Goal: Task Accomplishment & Management: Manage account settings

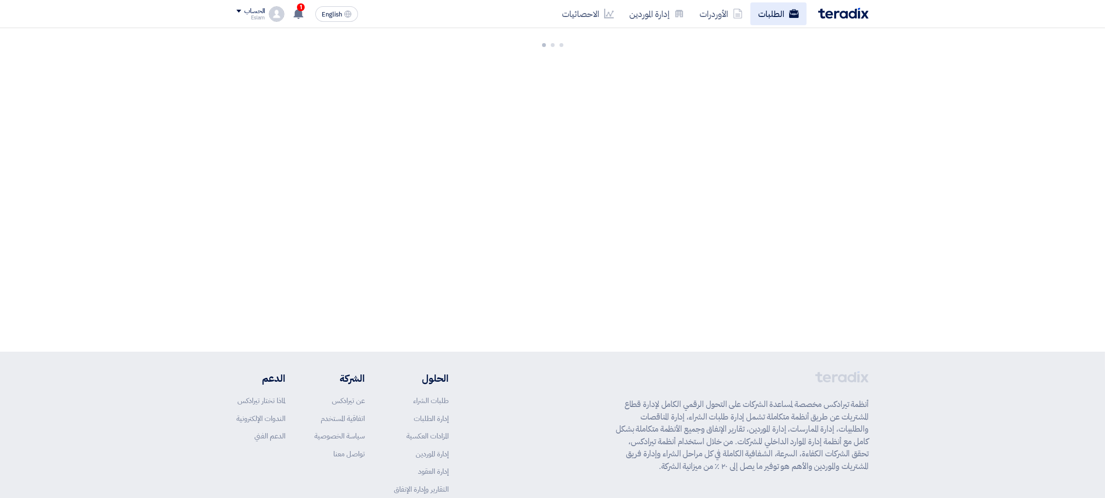
click at [782, 9] on link "الطلبات" at bounding box center [779, 13] width 56 height 23
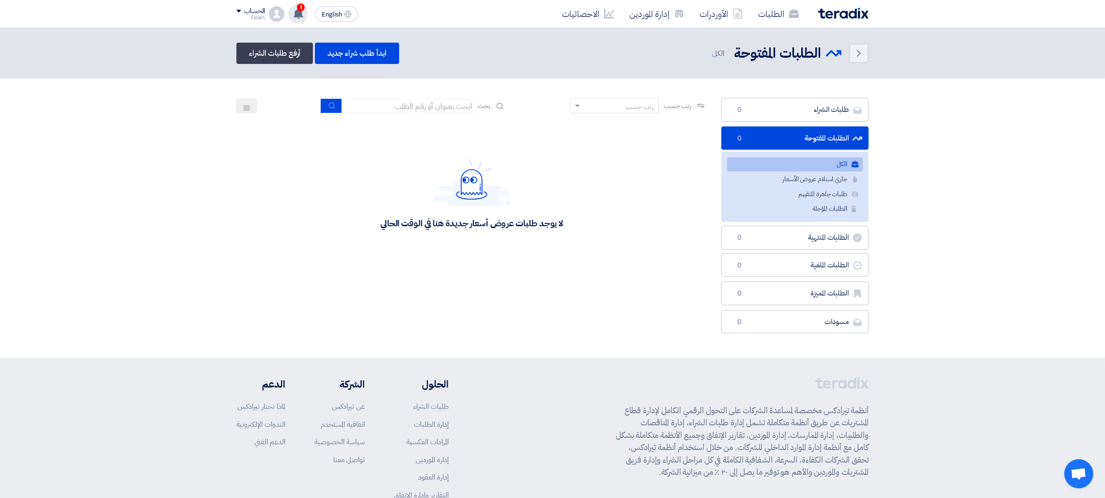
click at [298, 13] on use at bounding box center [299, 13] width 10 height 11
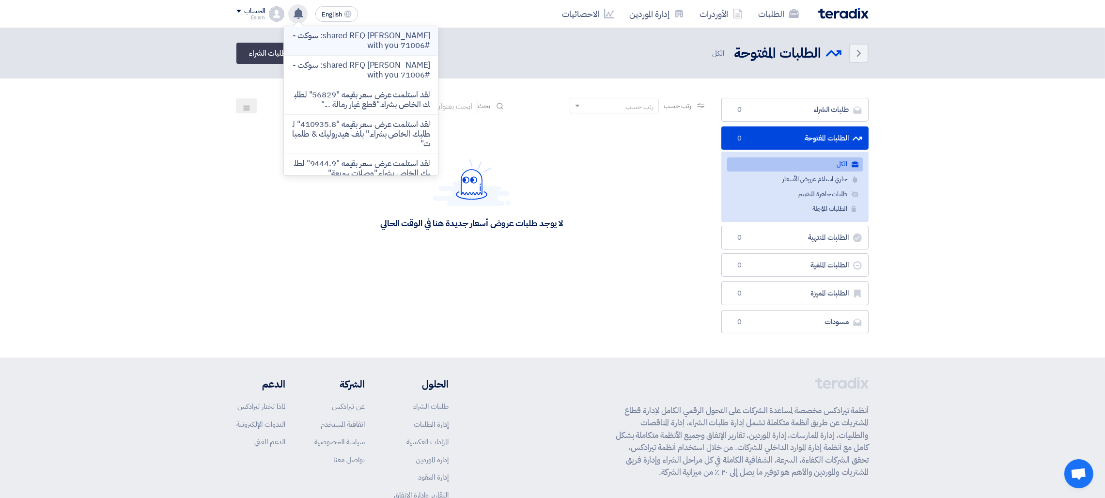
click at [399, 49] on p "[PERSON_NAME] shared RFQ: سوكت - #71006 with you" at bounding box center [361, 40] width 139 height 19
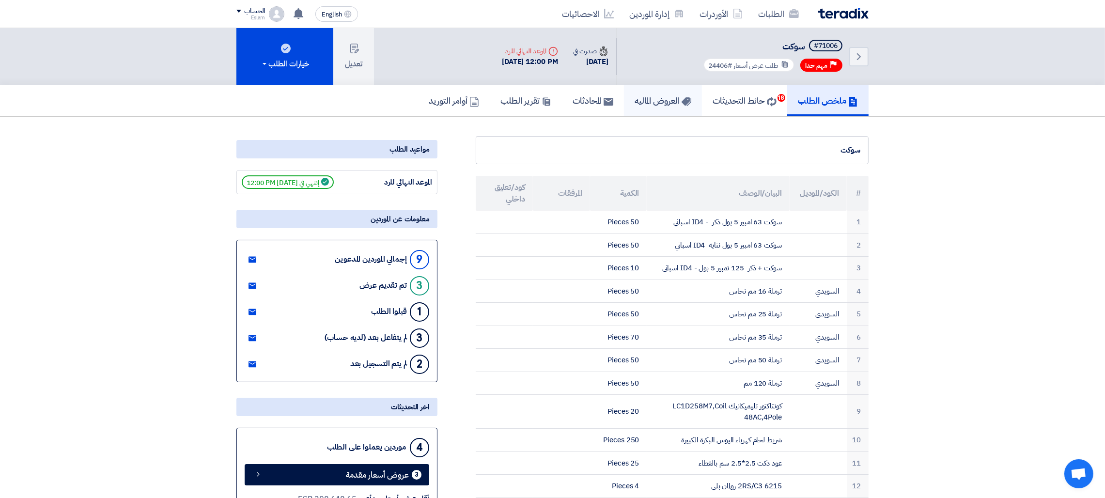
click at [625, 106] on link "العروض الماليه" at bounding box center [663, 100] width 78 height 31
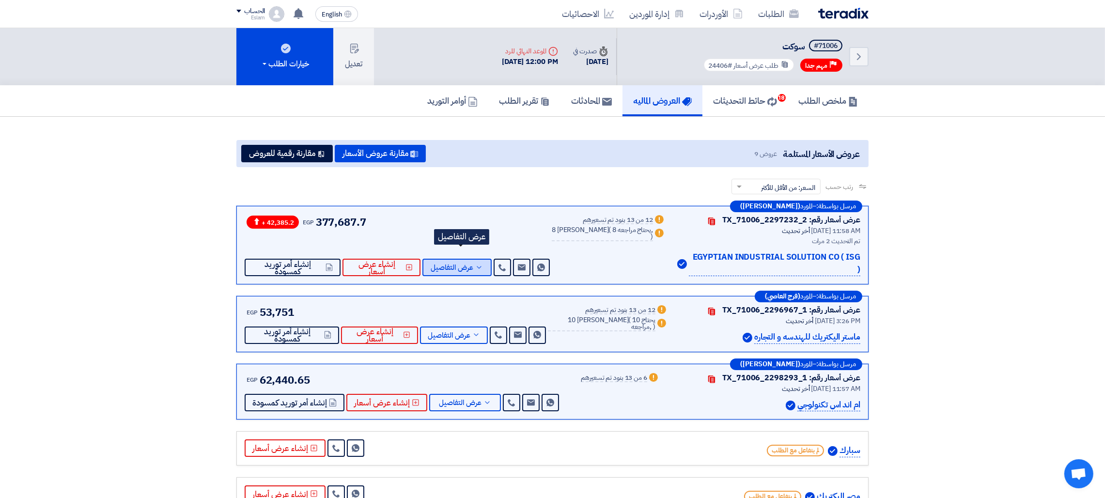
click at [456, 264] on span "عرض التفاصيل" at bounding box center [452, 267] width 43 height 7
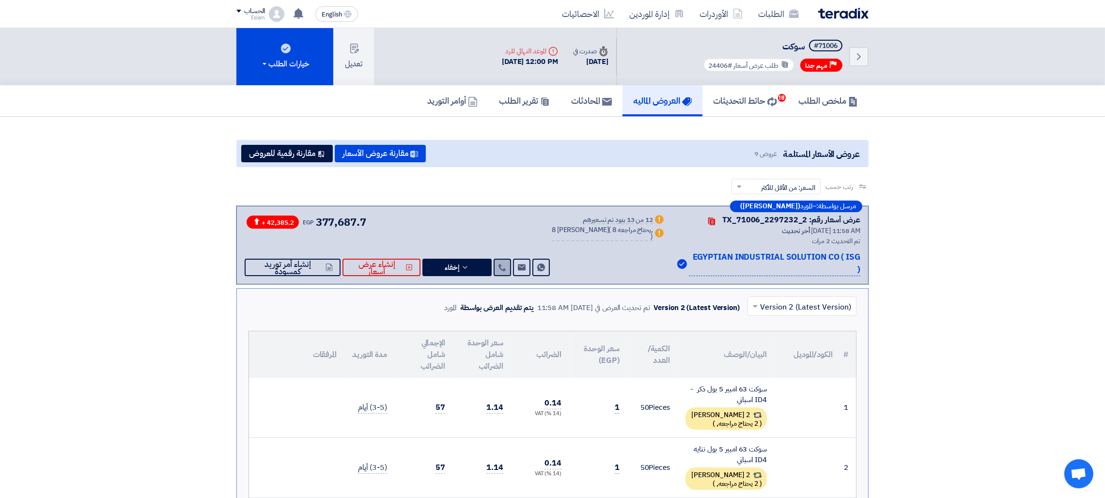
click at [506, 264] on icon at bounding box center [503, 268] width 8 height 8
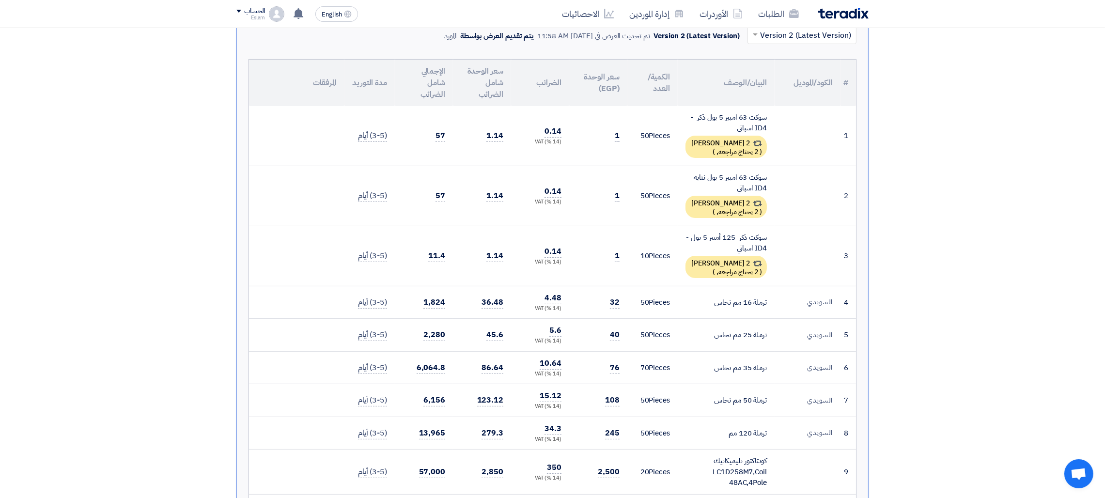
scroll to position [281, 0]
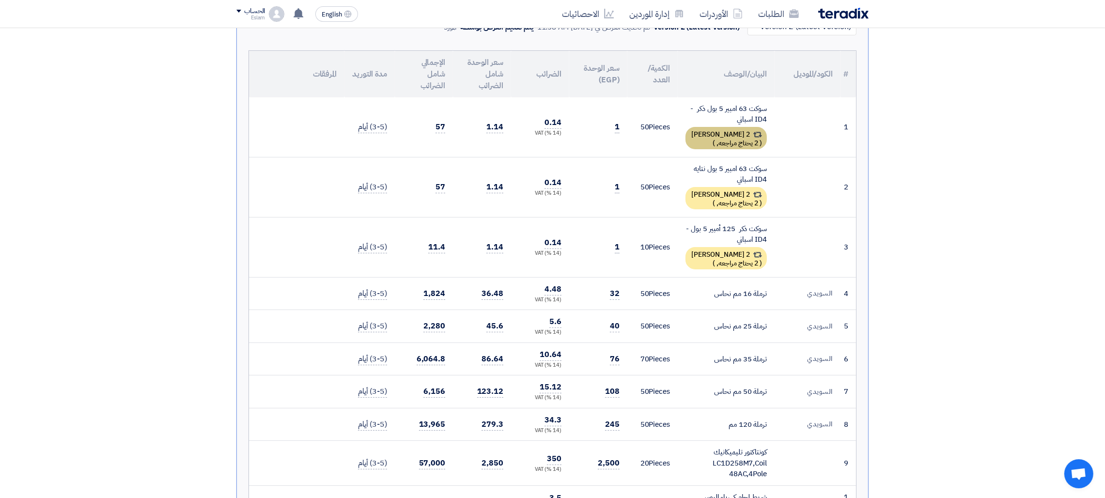
click at [748, 138] on span "2 يحتاج مراجعه," at bounding box center [738, 143] width 42 height 10
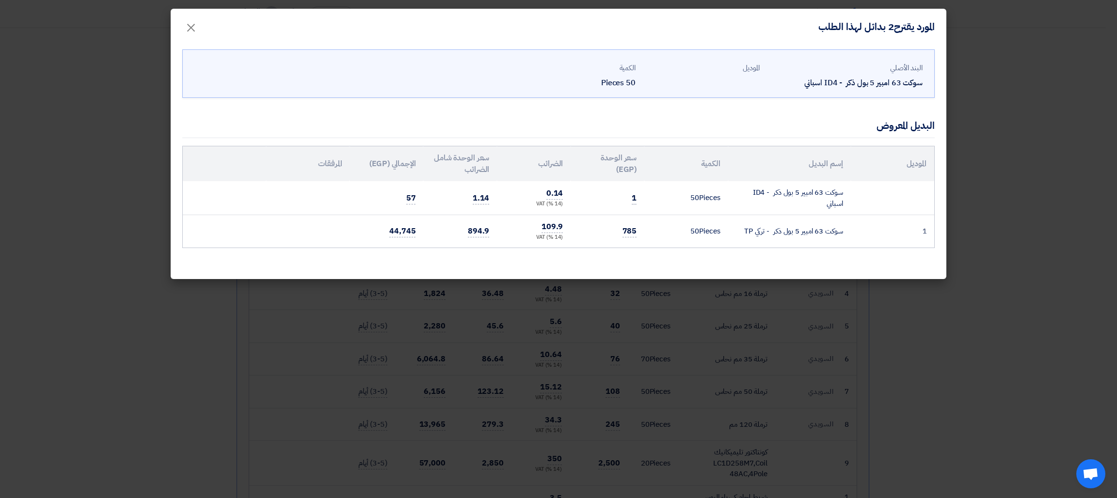
click at [676, 232] on td "50 Pieces" at bounding box center [685, 231] width 83 height 32
click at [823, 247] on td "سوكت 63 امبير 5 بول ذكر - تركي TP" at bounding box center [789, 231] width 123 height 32
click at [191, 21] on span "×" at bounding box center [191, 27] width 12 height 29
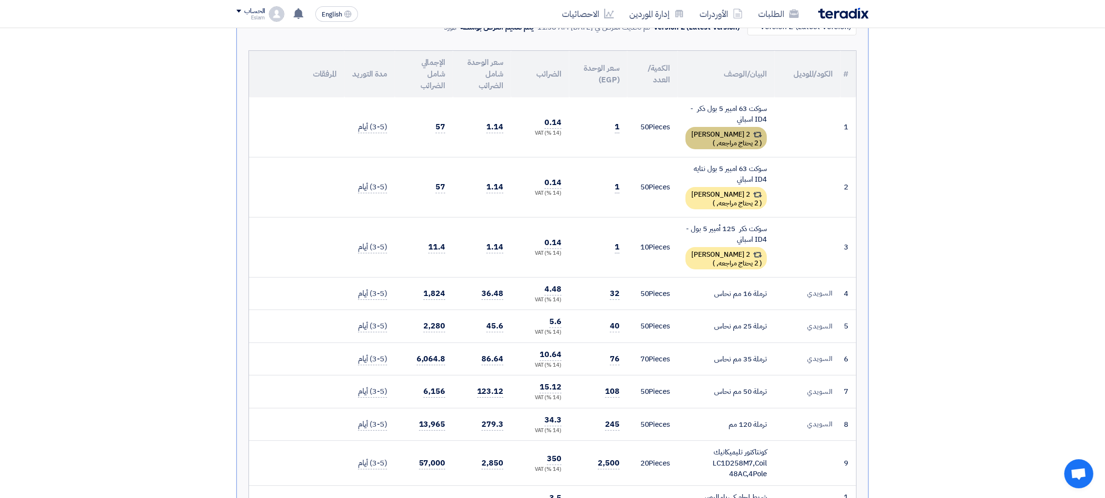
click at [717, 138] on span "2 يحتاج مراجعه," at bounding box center [738, 143] width 42 height 10
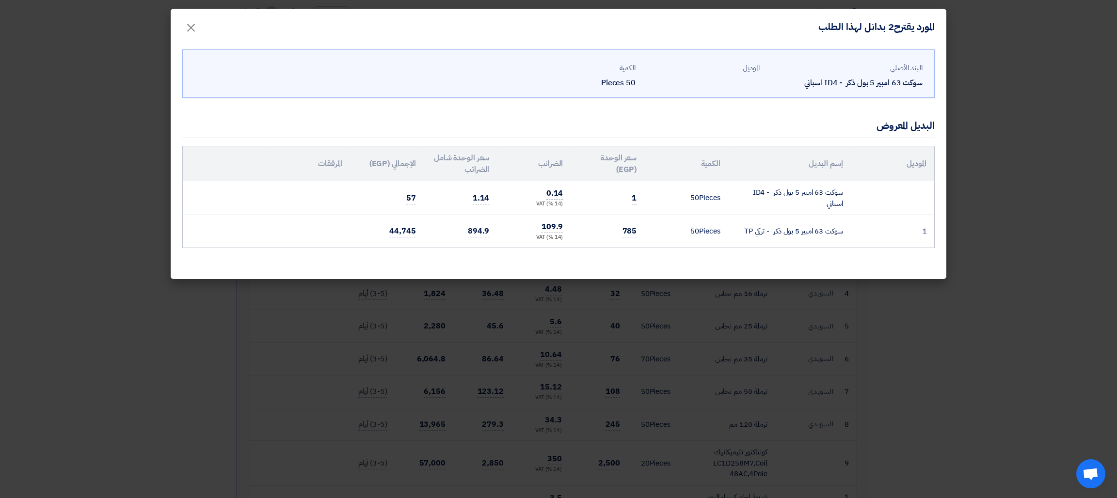
drag, startPoint x: 751, startPoint y: 233, endPoint x: 740, endPoint y: 238, distance: 11.5
click at [747, 235] on td "سوكت 63 امبير 5 بول ذكر - تركي TP" at bounding box center [789, 231] width 123 height 32
drag, startPoint x: 743, startPoint y: 231, endPoint x: 848, endPoint y: 238, distance: 105.4
click at [848, 238] on td "سوكت 63 امبير 5 بول ذكر - تركي TP" at bounding box center [789, 231] width 123 height 32
click at [1046, 197] on modal-container "المورد يقترح2 بدائل لهذا الطلب × البند الأصلي سوكت 63 امبير 5 بول ذكر - ID4 اسب…" at bounding box center [558, 249] width 1117 height 498
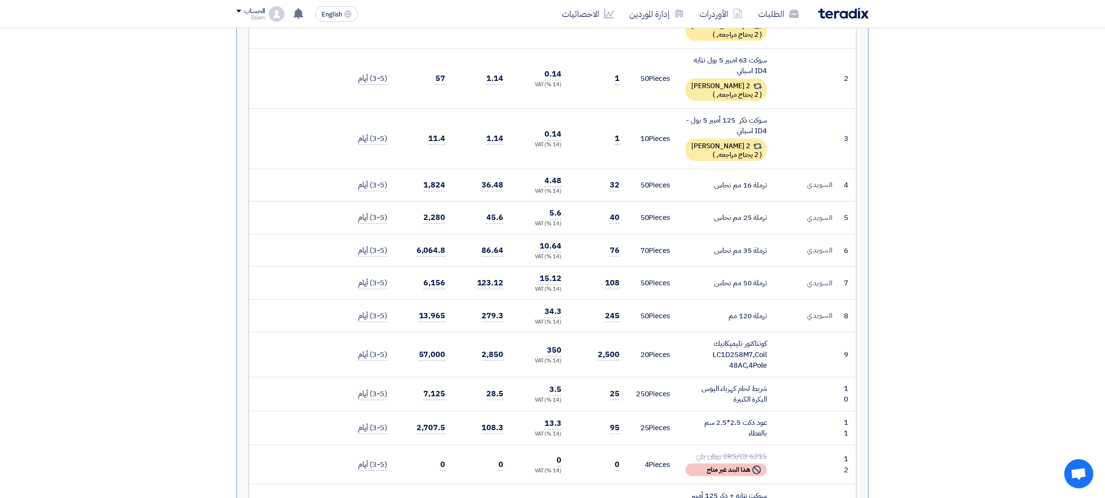
scroll to position [423, 0]
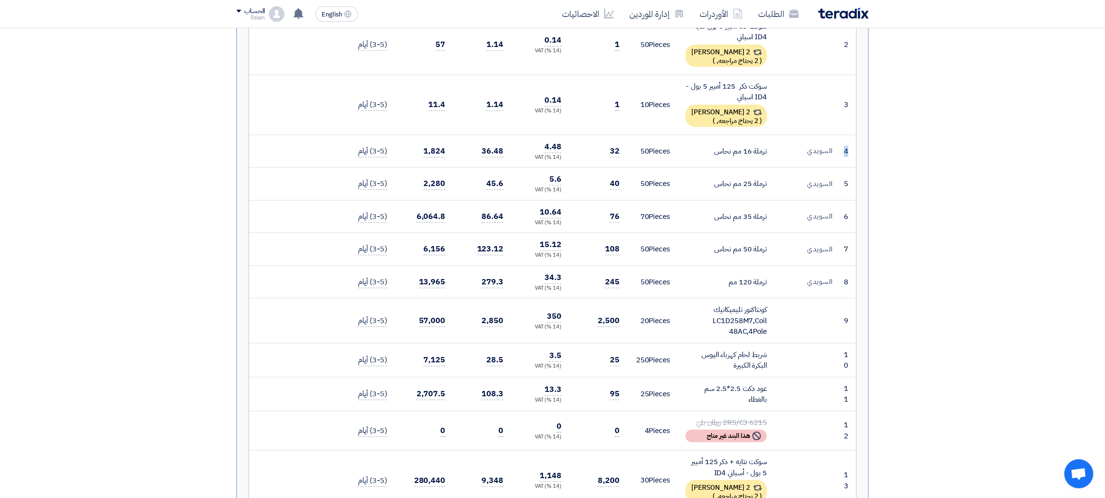
drag, startPoint x: 844, startPoint y: 135, endPoint x: 851, endPoint y: 134, distance: 7.3
click at [851, 135] on td "4" at bounding box center [849, 151] width 16 height 33
drag, startPoint x: 834, startPoint y: 135, endPoint x: 811, endPoint y: 137, distance: 22.9
click at [811, 137] on td "السويدي" at bounding box center [808, 151] width 66 height 33
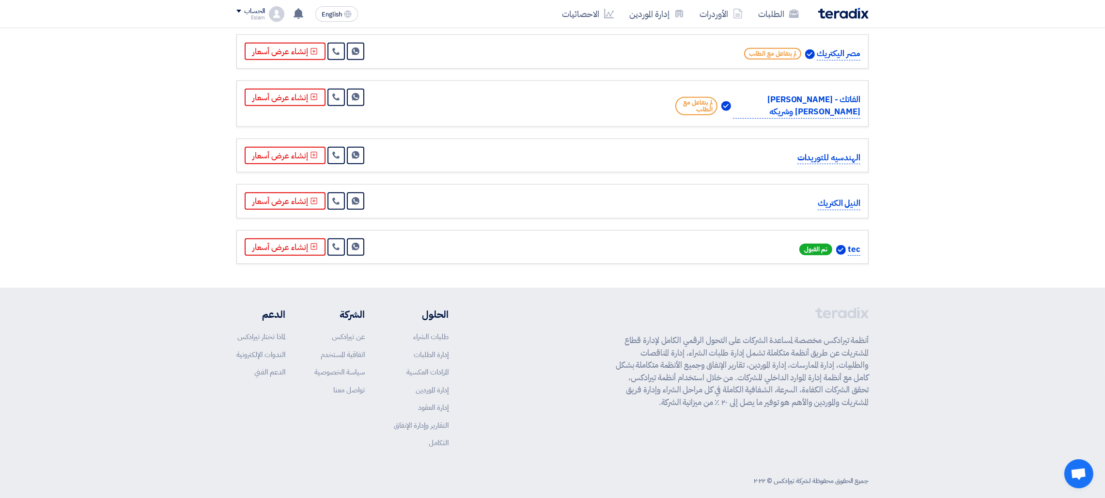
scroll to position [0, 0]
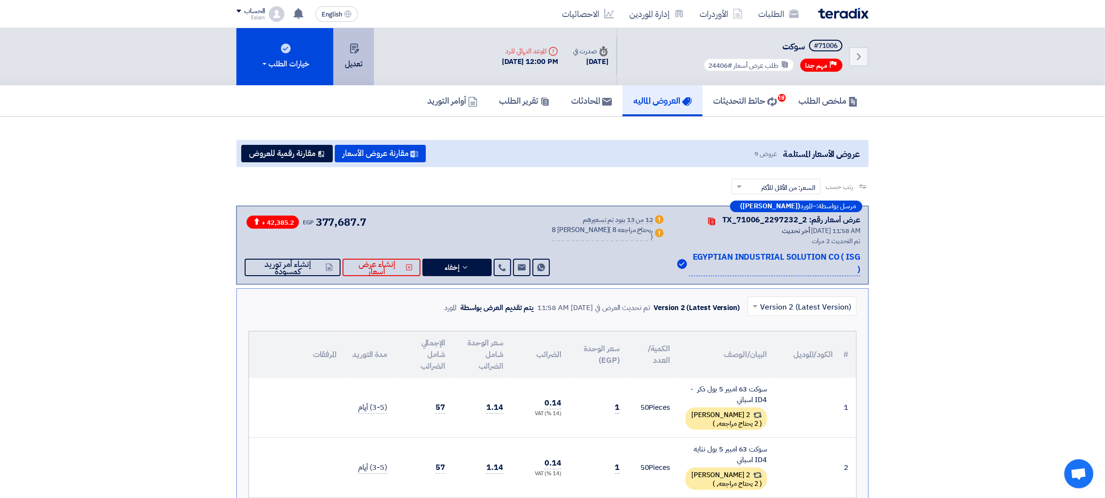
click at [354, 58] on button "تعديل" at bounding box center [353, 56] width 41 height 57
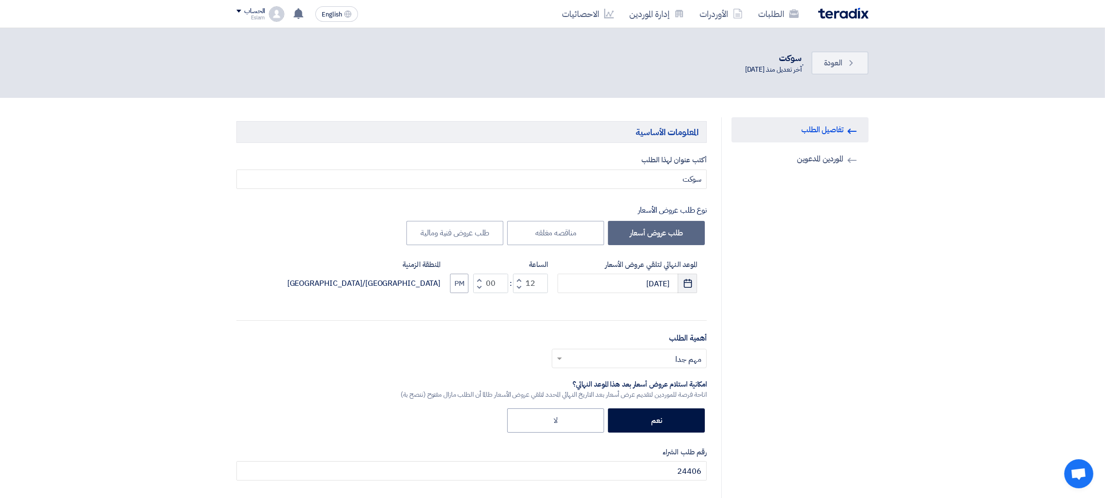
click at [687, 282] on icon "Pick a date" at bounding box center [688, 284] width 10 height 10
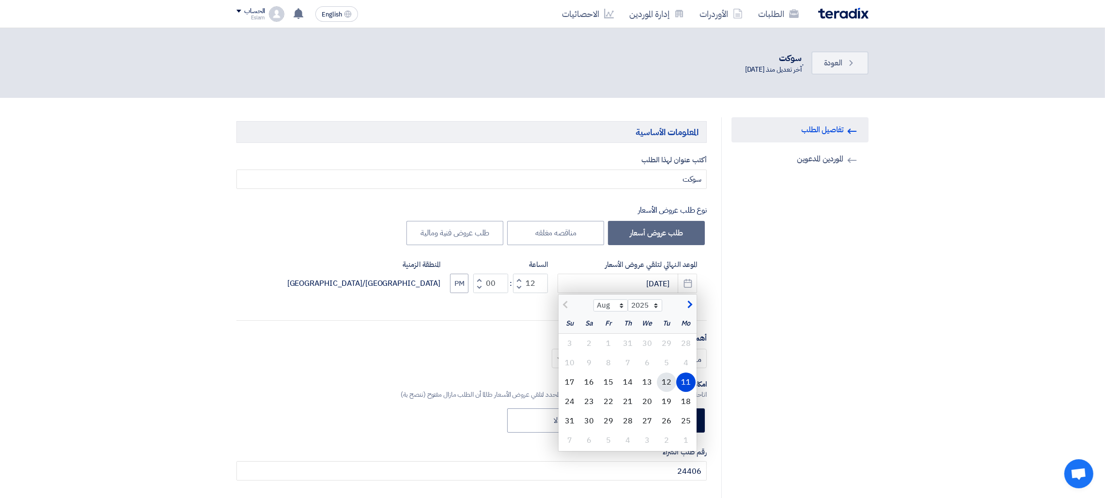
click at [668, 383] on div "12" at bounding box center [666, 382] width 19 height 19
type input "8/12/2025"
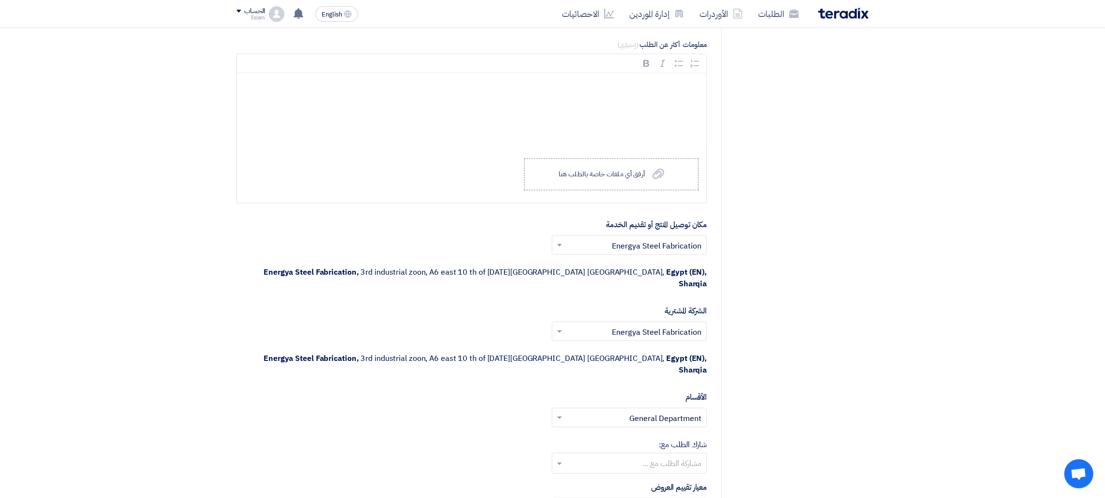
scroll to position [2167, 0]
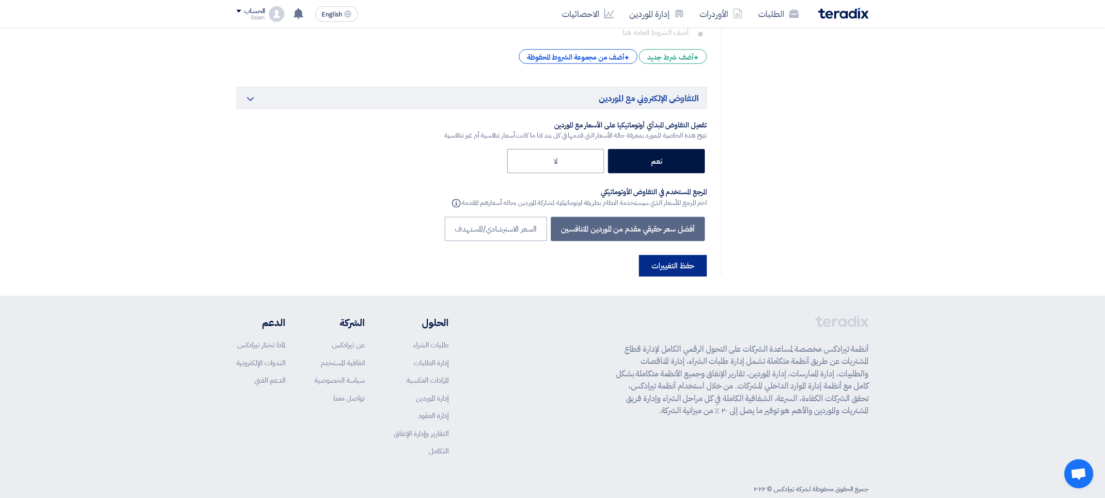
click at [669, 255] on button "حفظ التغييرات" at bounding box center [673, 265] width 68 height 21
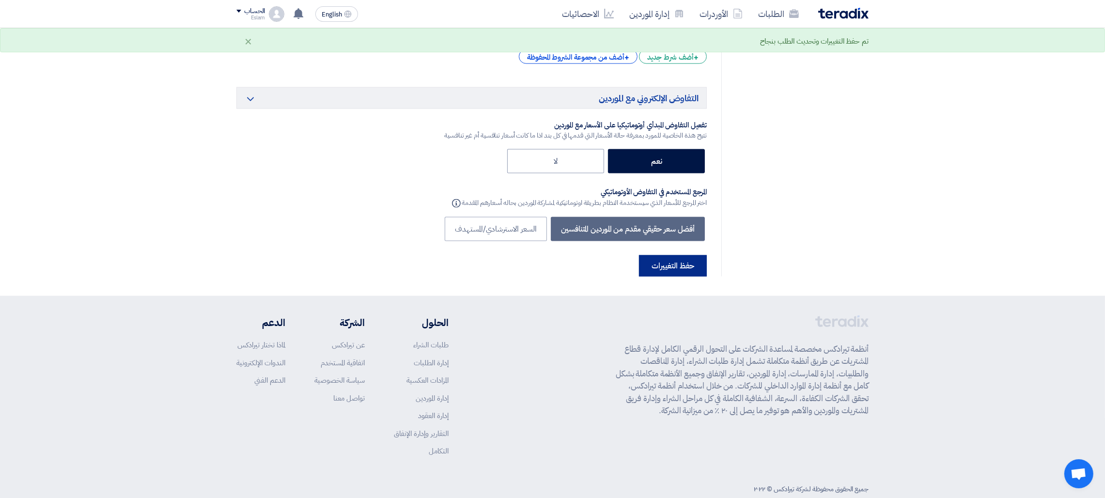
scroll to position [0, 0]
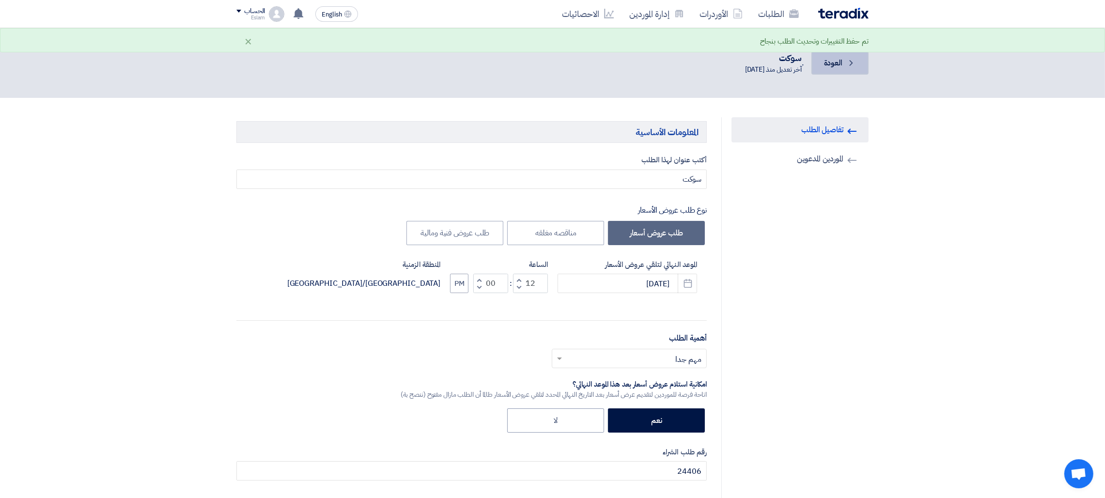
click at [848, 67] on icon "Back" at bounding box center [852, 63] width 10 height 10
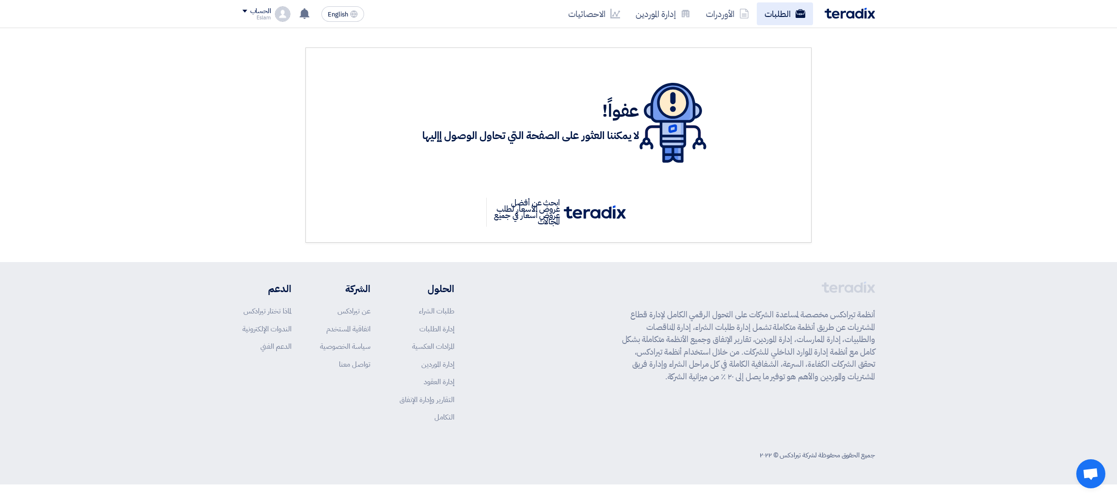
click at [792, 12] on link "الطلبات" at bounding box center [784, 13] width 56 height 23
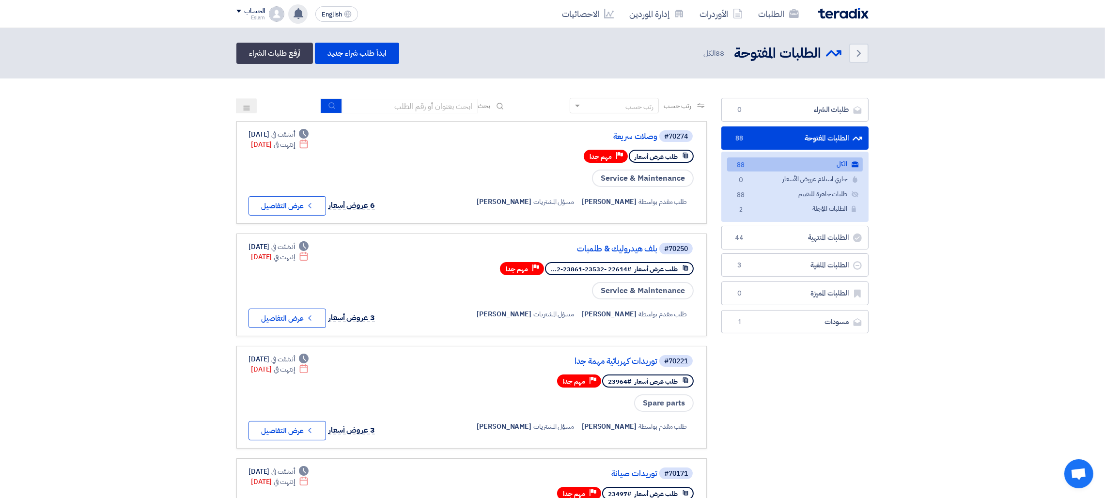
click at [299, 19] on div "Omar Fareid shared RFQ: سوكت - #71006 with you 22 hours ago Omar Fareid shared …" at bounding box center [297, 13] width 19 height 19
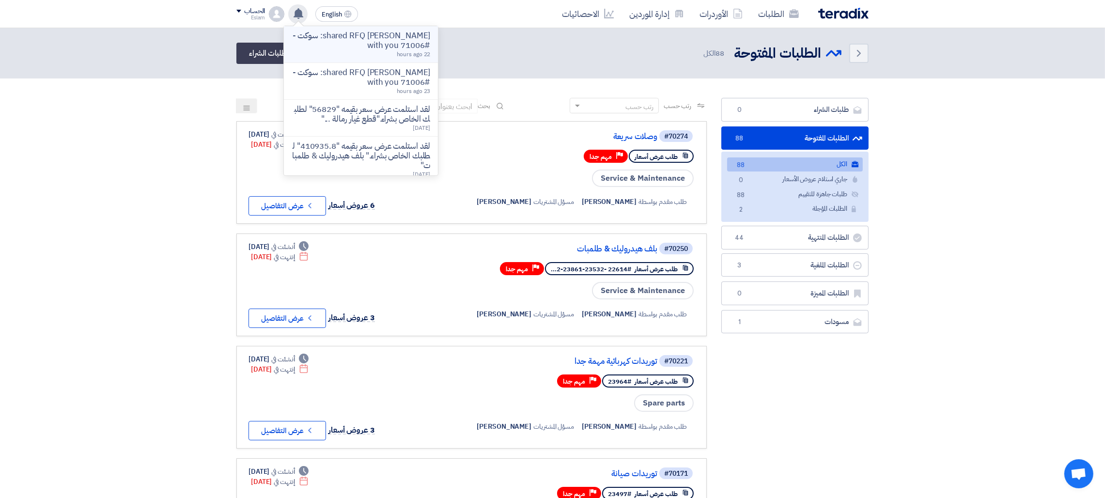
click at [400, 51] on span "22 hours ago" at bounding box center [414, 54] width 34 height 9
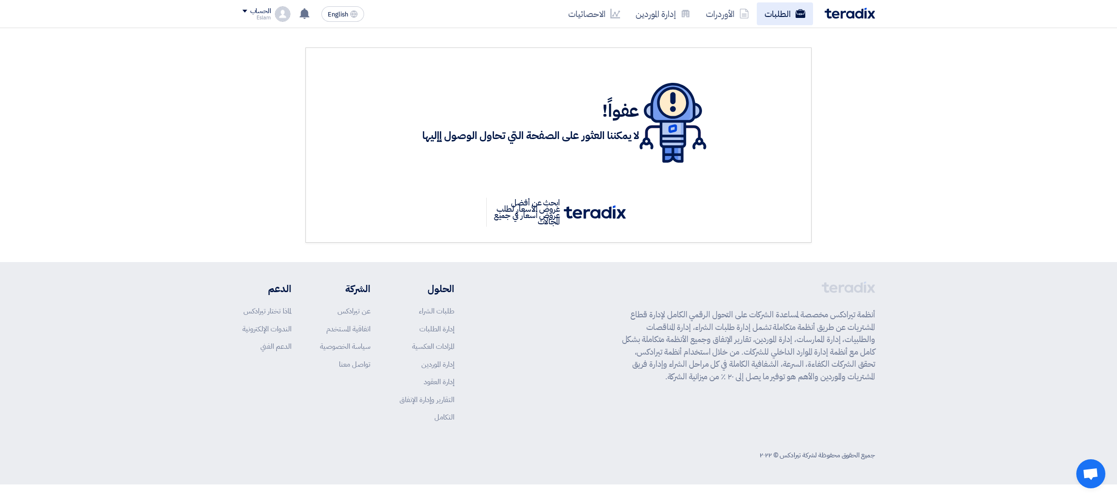
click at [786, 10] on link "الطلبات" at bounding box center [784, 13] width 56 height 23
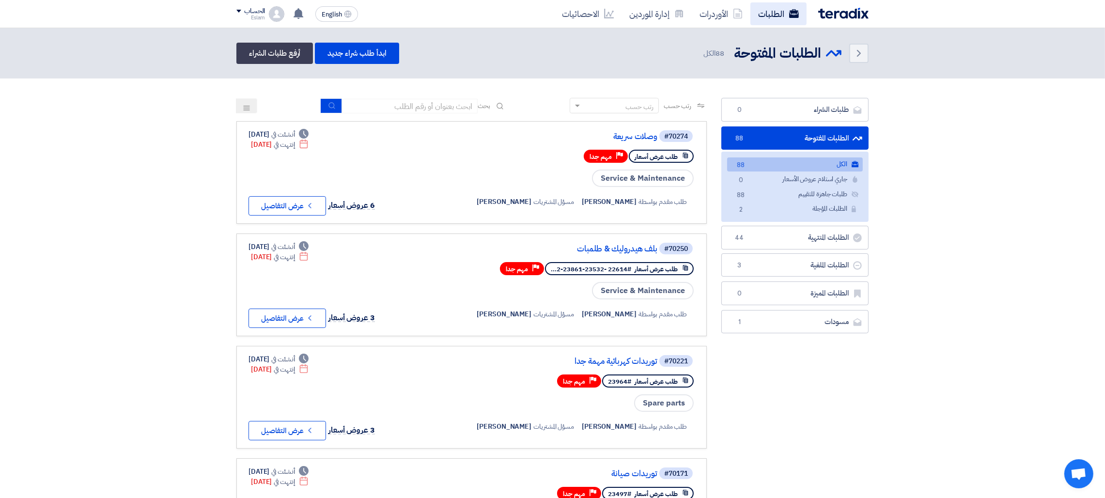
click at [775, 13] on link "الطلبات" at bounding box center [779, 13] width 56 height 23
click at [773, 13] on link "الطلبات" at bounding box center [779, 13] width 56 height 23
click at [836, 163] on link "الكل الكل 88" at bounding box center [795, 165] width 136 height 14
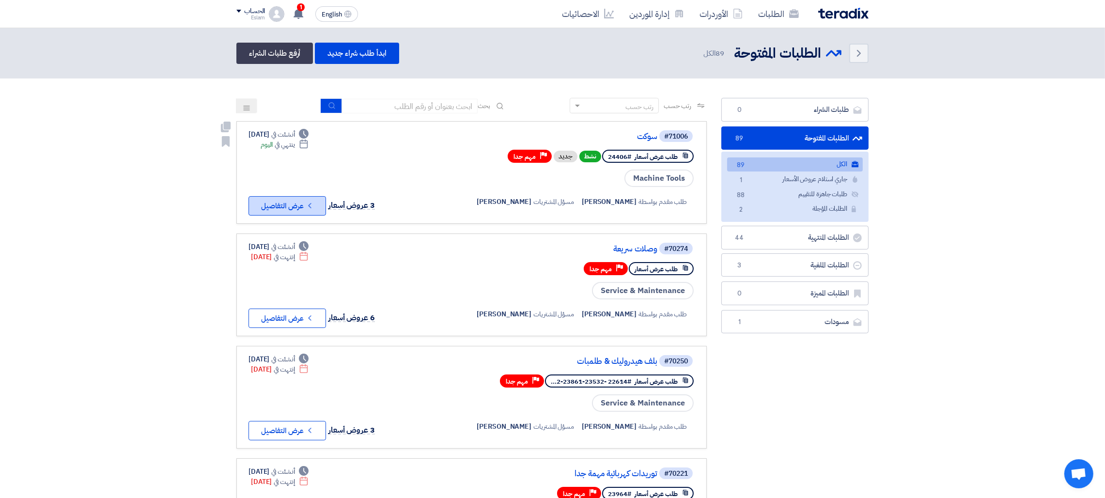
click at [309, 201] on icon "Check details" at bounding box center [309, 205] width 9 height 9
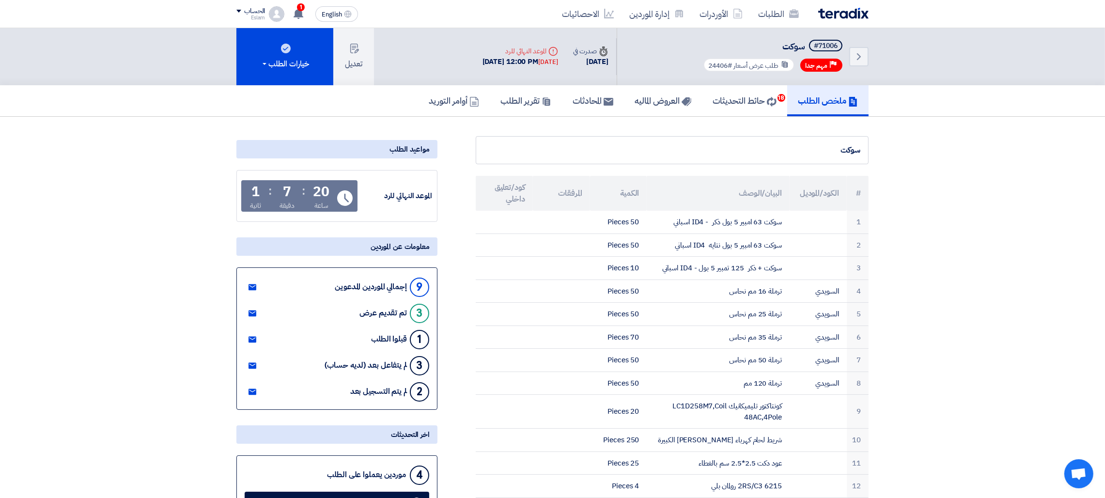
click at [354, 74] on button "تعديل" at bounding box center [353, 56] width 41 height 57
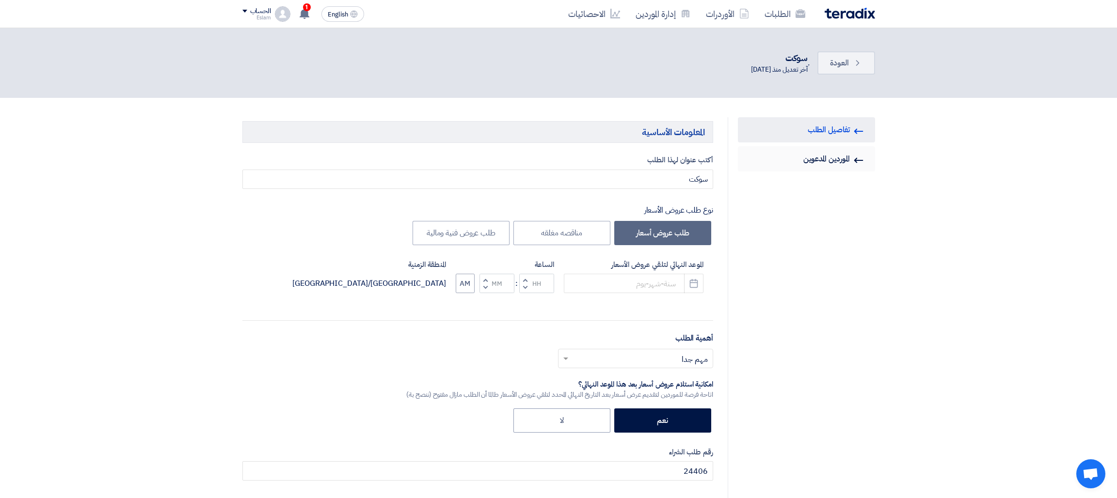
type input "8/12/2025"
type input "12"
type input "00"
click at [812, 158] on link "Invited Suppliers الموردين المدعوين" at bounding box center [800, 158] width 137 height 25
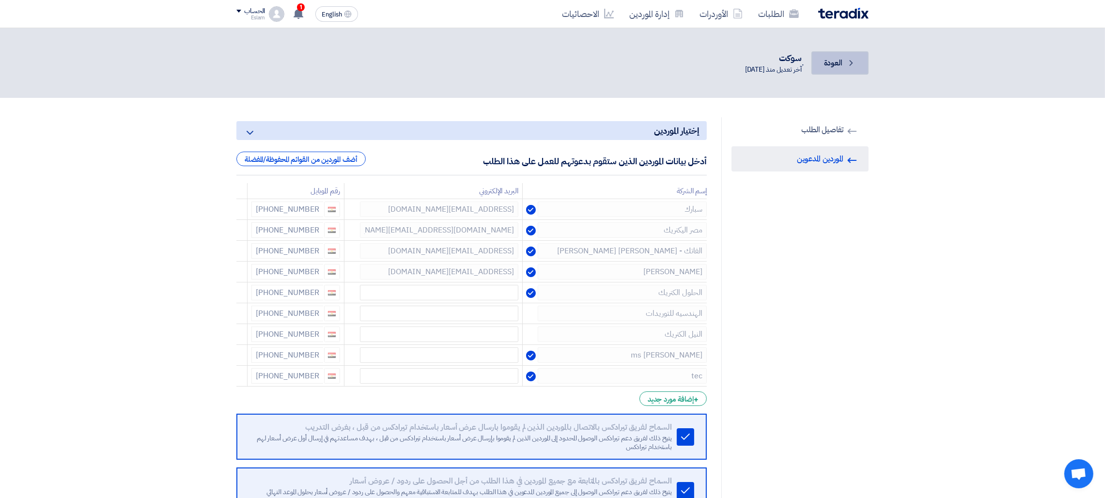
click at [850, 63] on icon "Back" at bounding box center [852, 63] width 10 height 10
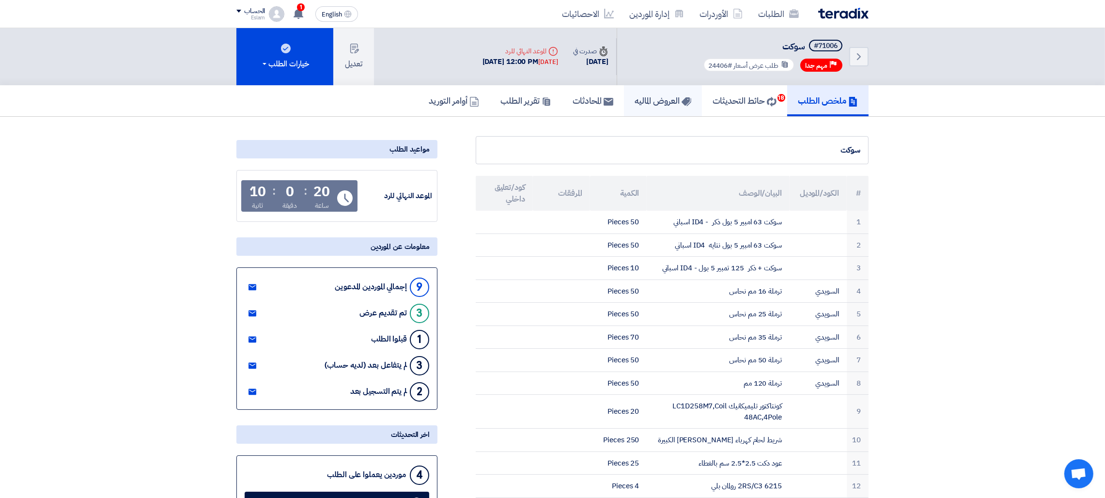
click at [666, 95] on h5 "العروض الماليه" at bounding box center [663, 100] width 57 height 11
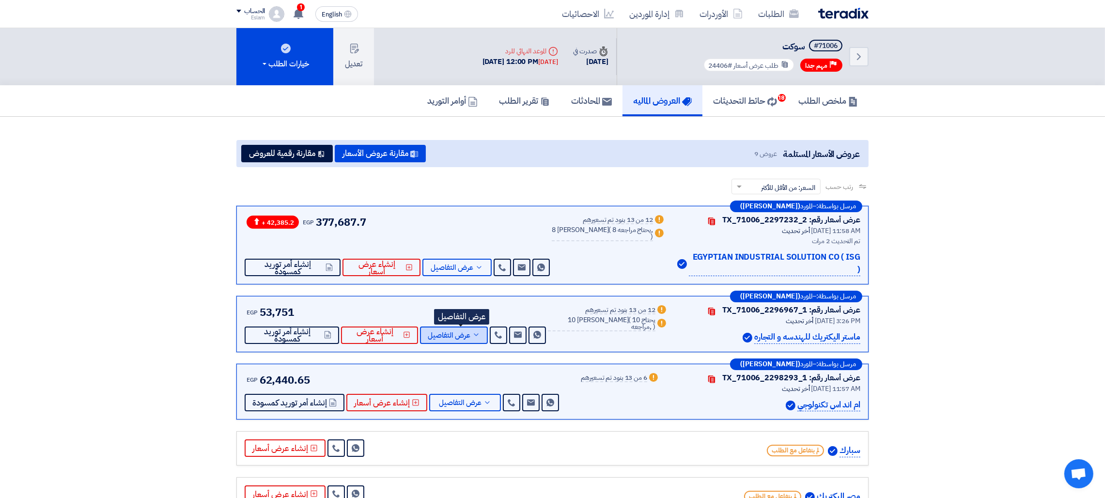
click at [467, 332] on span "عرض التفاصيل" at bounding box center [449, 335] width 43 height 7
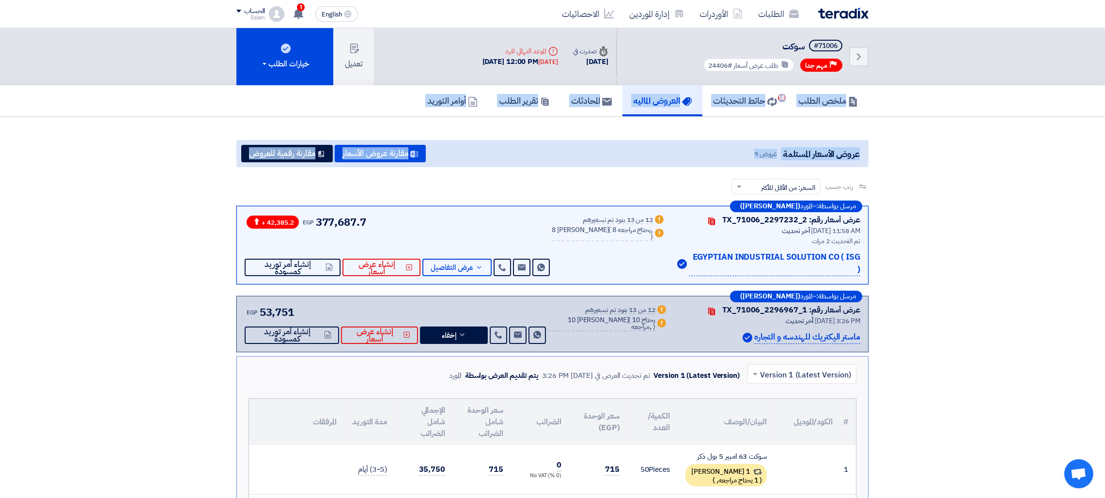
drag, startPoint x: 1104, startPoint y: 110, endPoint x: 1116, endPoint y: 170, distance: 60.6
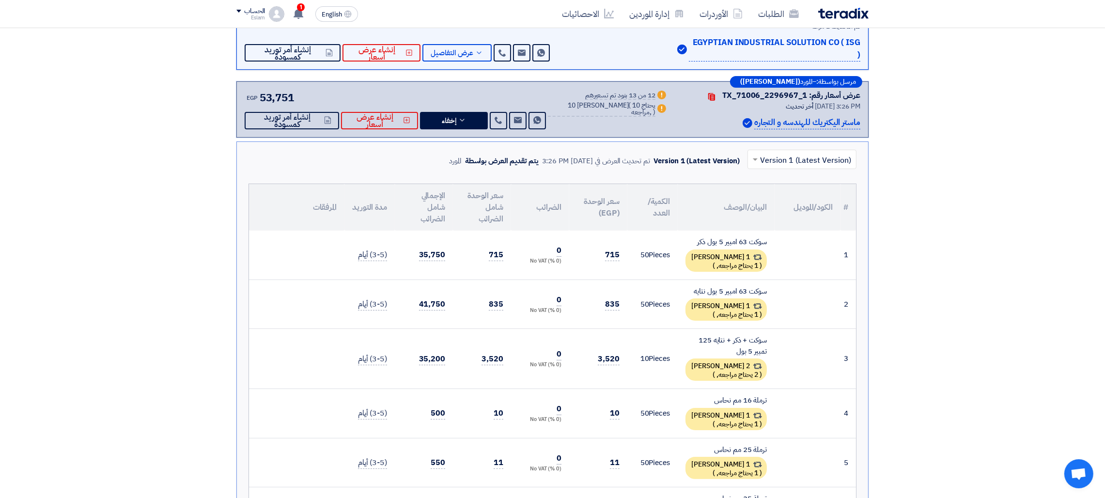
scroll to position [226, 0]
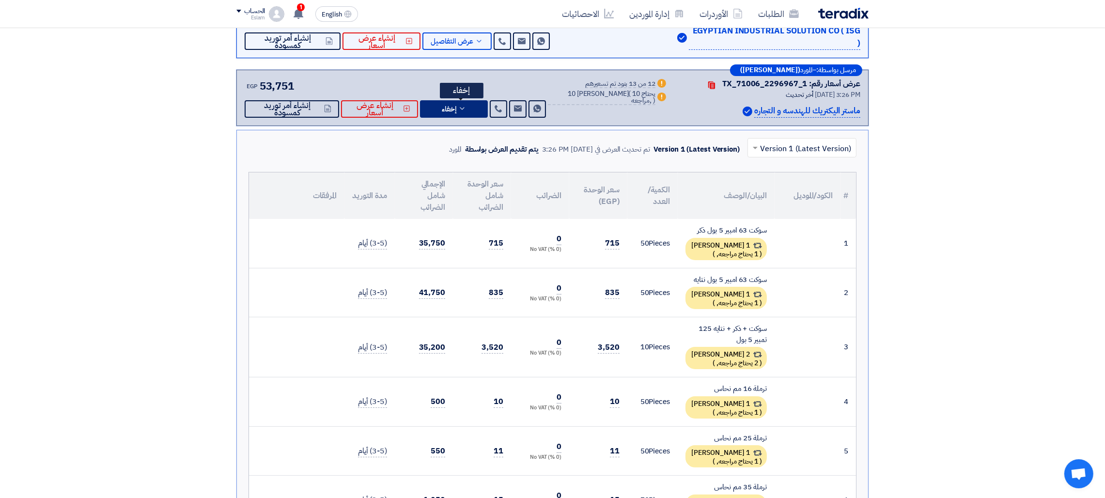
click at [466, 105] on icon at bounding box center [462, 109] width 8 height 8
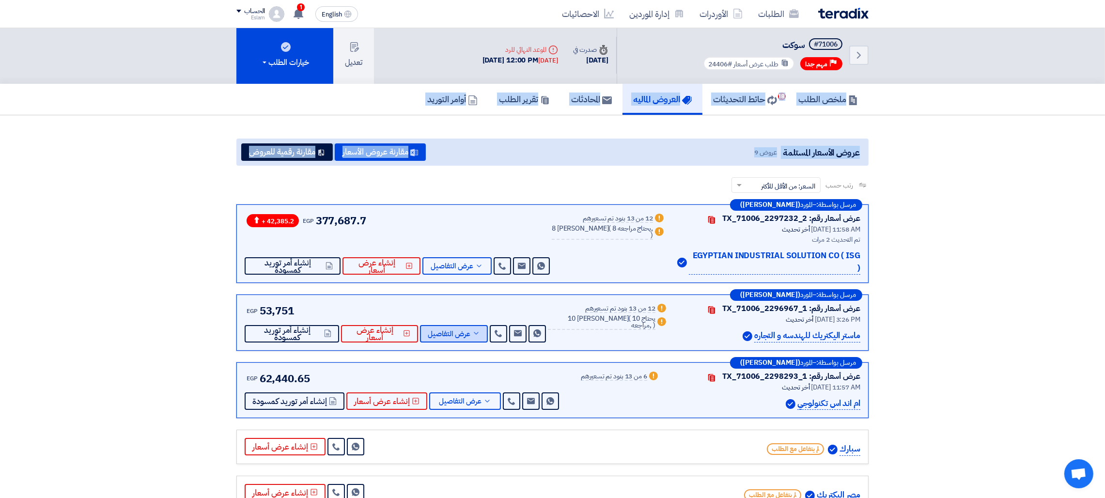
scroll to position [0, 0]
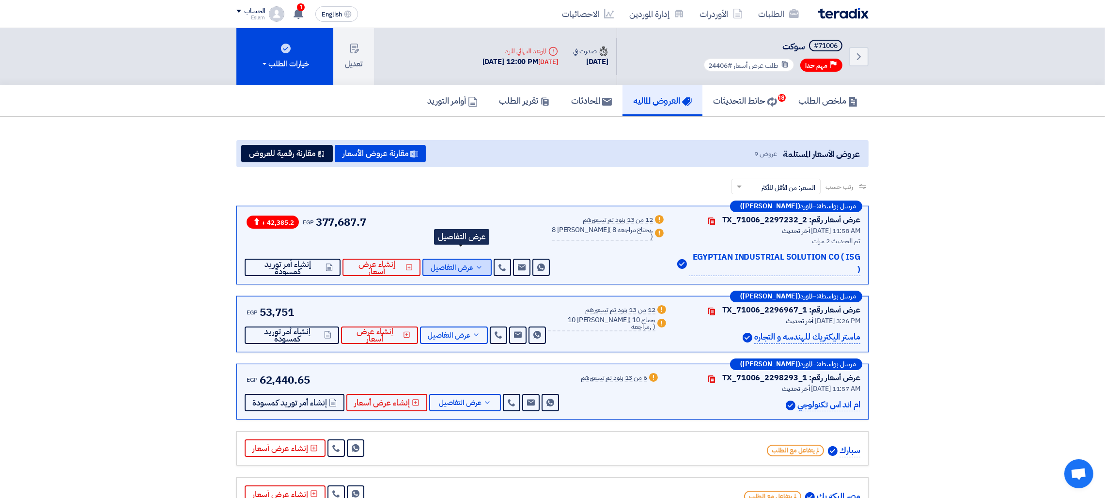
click at [457, 264] on span "عرض التفاصيل" at bounding box center [452, 267] width 43 height 7
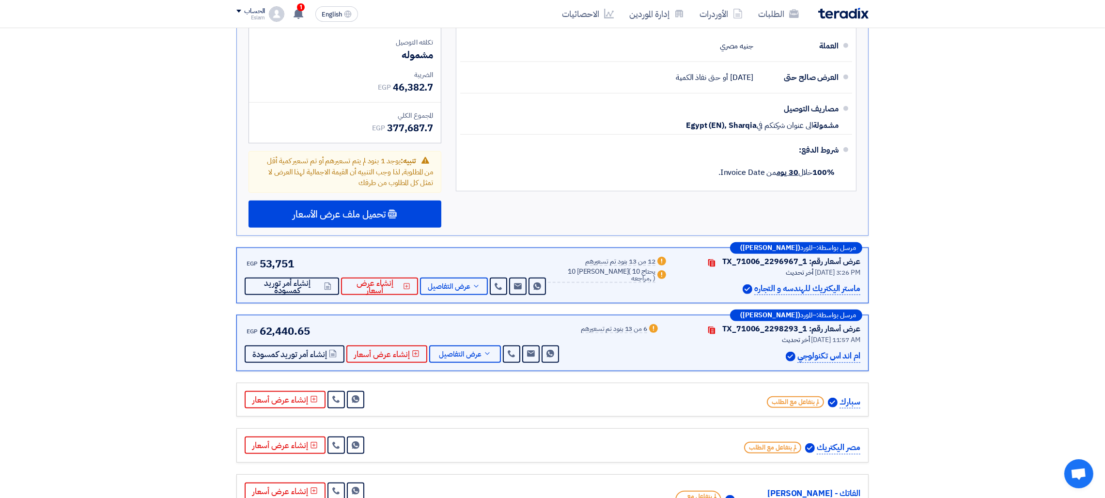
scroll to position [957, 0]
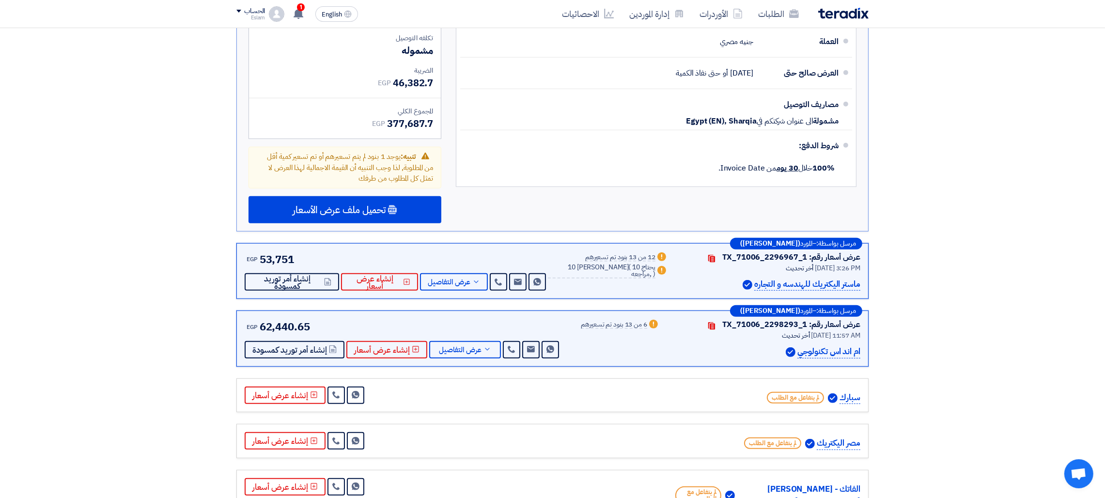
click at [341, 65] on div "الضريبة" at bounding box center [345, 70] width 176 height 10
click at [296, 15] on use at bounding box center [299, 13] width 10 height 11
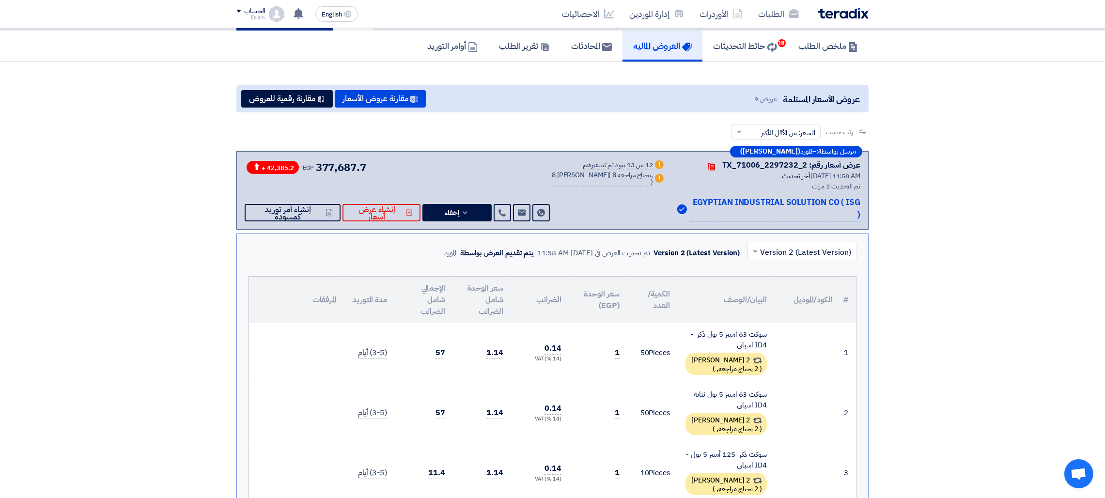
scroll to position [0, 0]
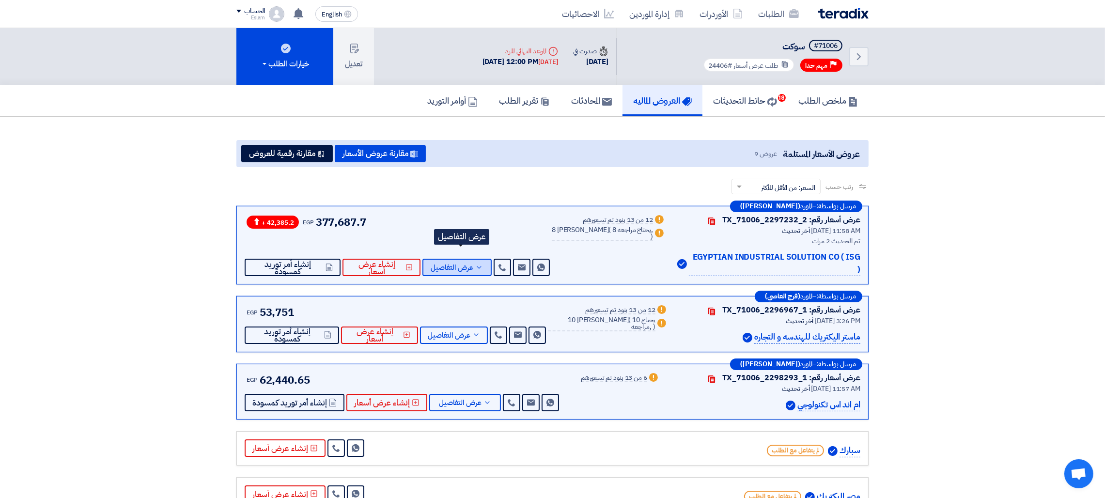
click at [478, 259] on button "عرض التفاصيل" at bounding box center [457, 267] width 69 height 17
click at [482, 259] on button "عرض التفاصيل" at bounding box center [457, 267] width 69 height 17
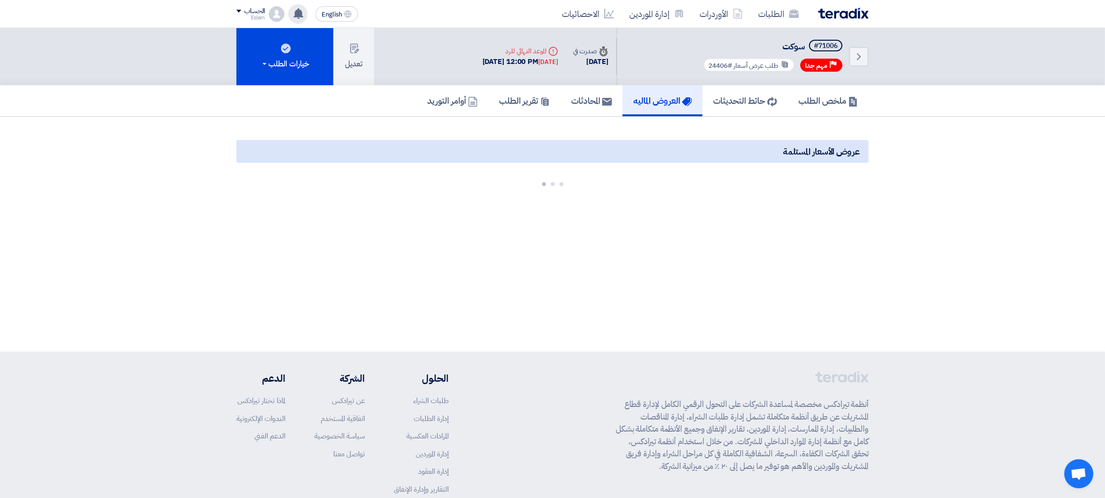
click at [296, 17] on icon at bounding box center [298, 13] width 11 height 11
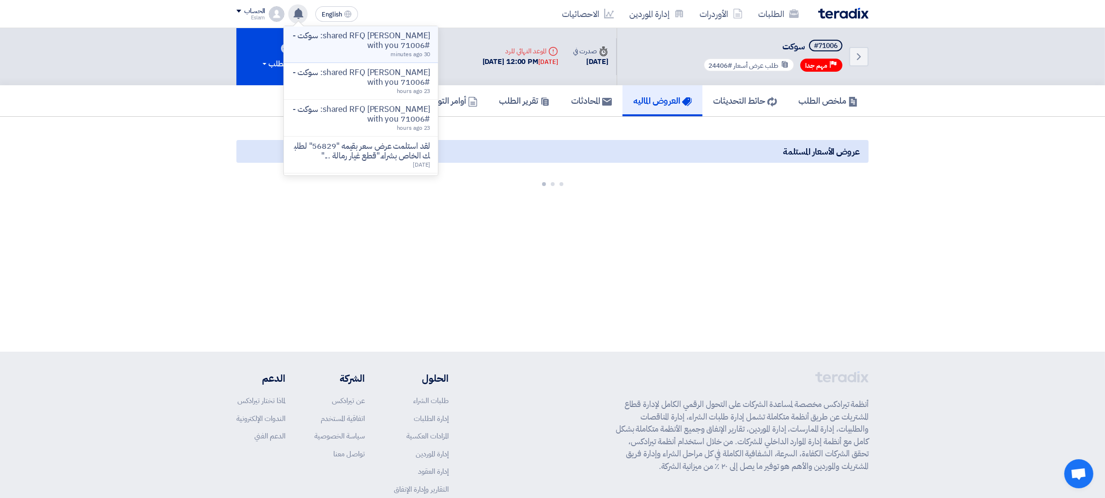
click at [324, 39] on p "[PERSON_NAME] shared RFQ: سوكت - #71006 with you" at bounding box center [361, 40] width 139 height 19
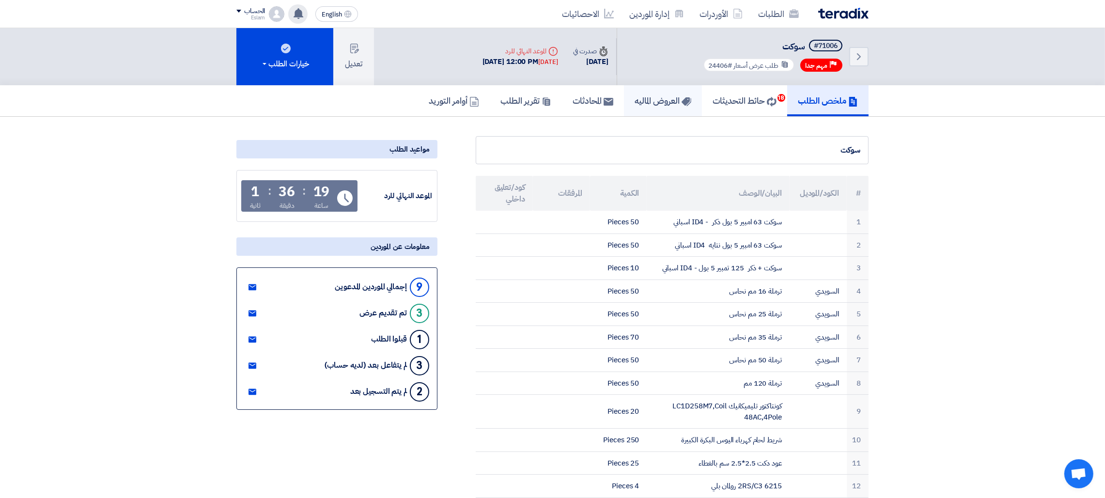
click at [646, 106] on link "العروض الماليه" at bounding box center [663, 100] width 78 height 31
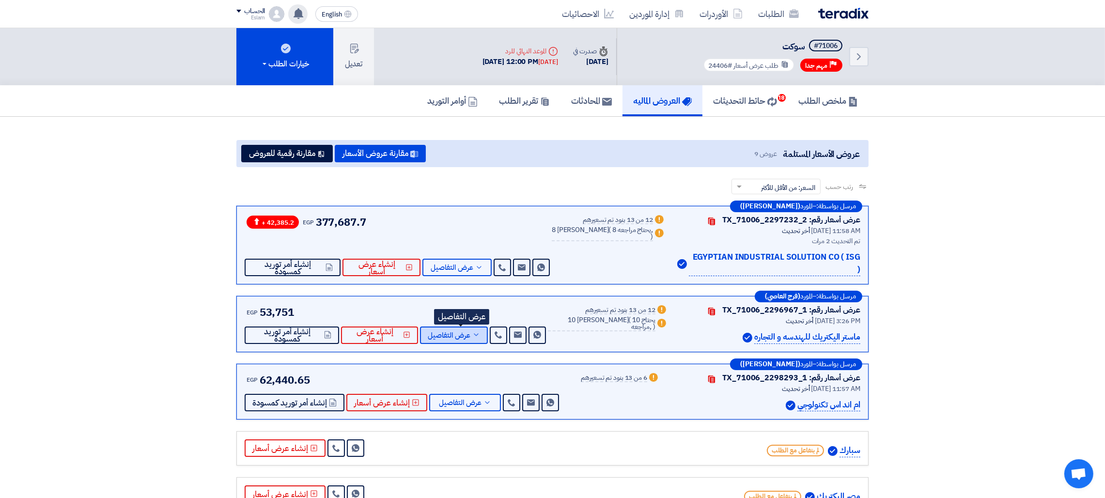
click at [453, 332] on span "عرض التفاصيل" at bounding box center [449, 335] width 43 height 7
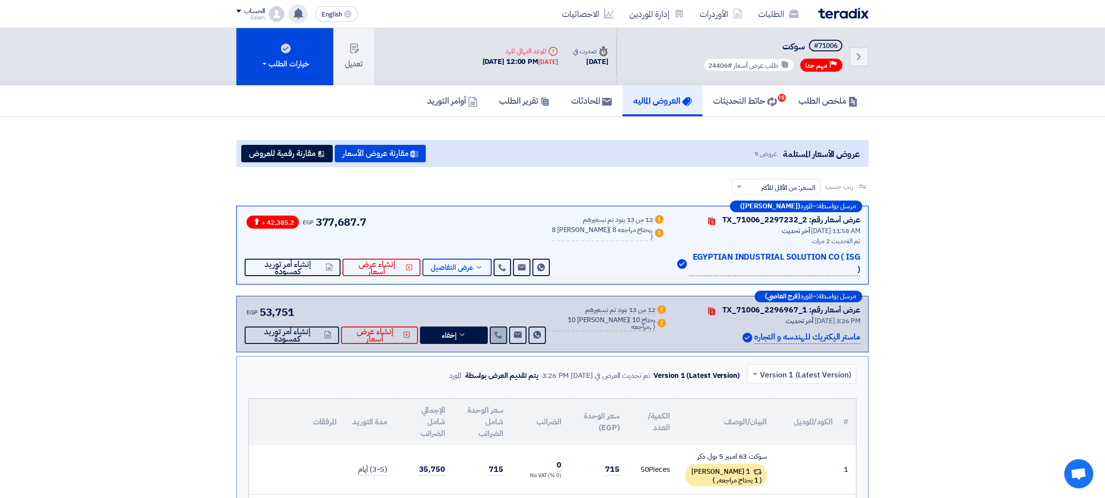
click at [503, 331] on icon at bounding box center [499, 335] width 8 height 8
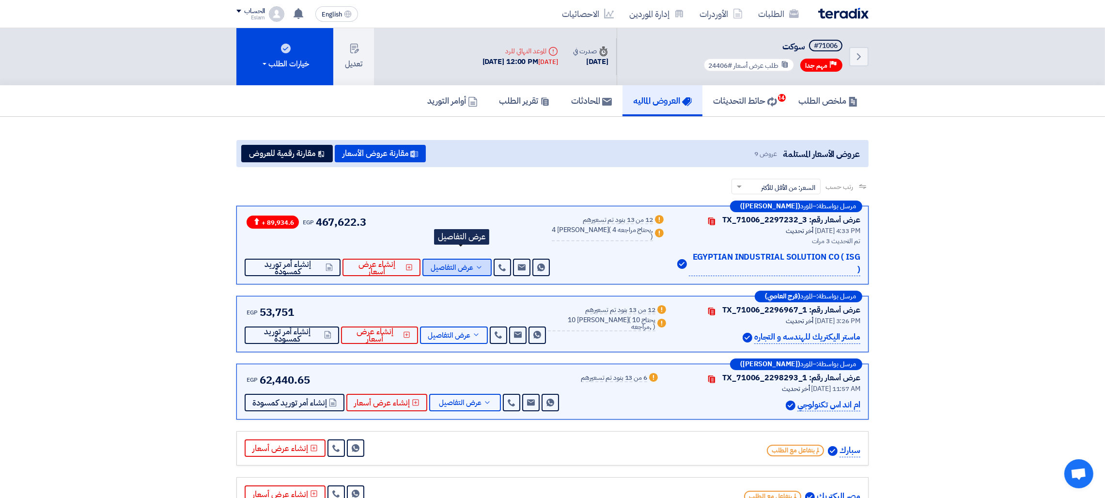
click at [461, 262] on button "عرض التفاصيل" at bounding box center [457, 267] width 69 height 17
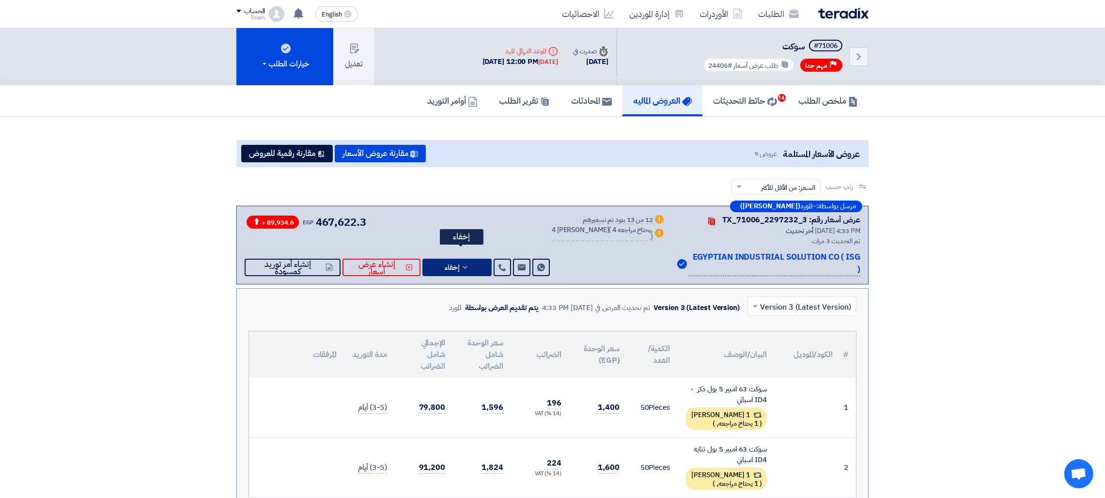
click at [458, 259] on button "إخفاء" at bounding box center [457, 267] width 69 height 17
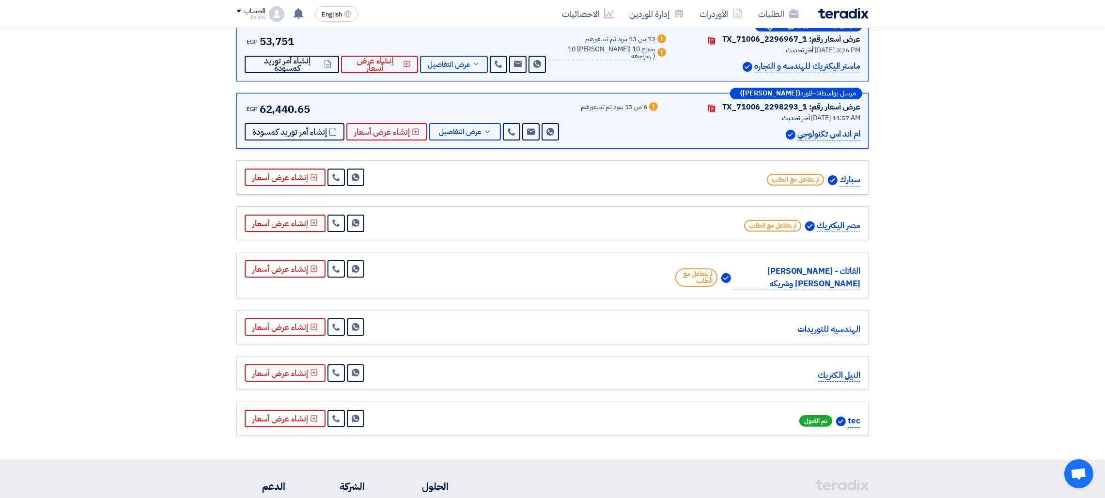
scroll to position [306, 0]
